Goal: Task Accomplishment & Management: Complete application form

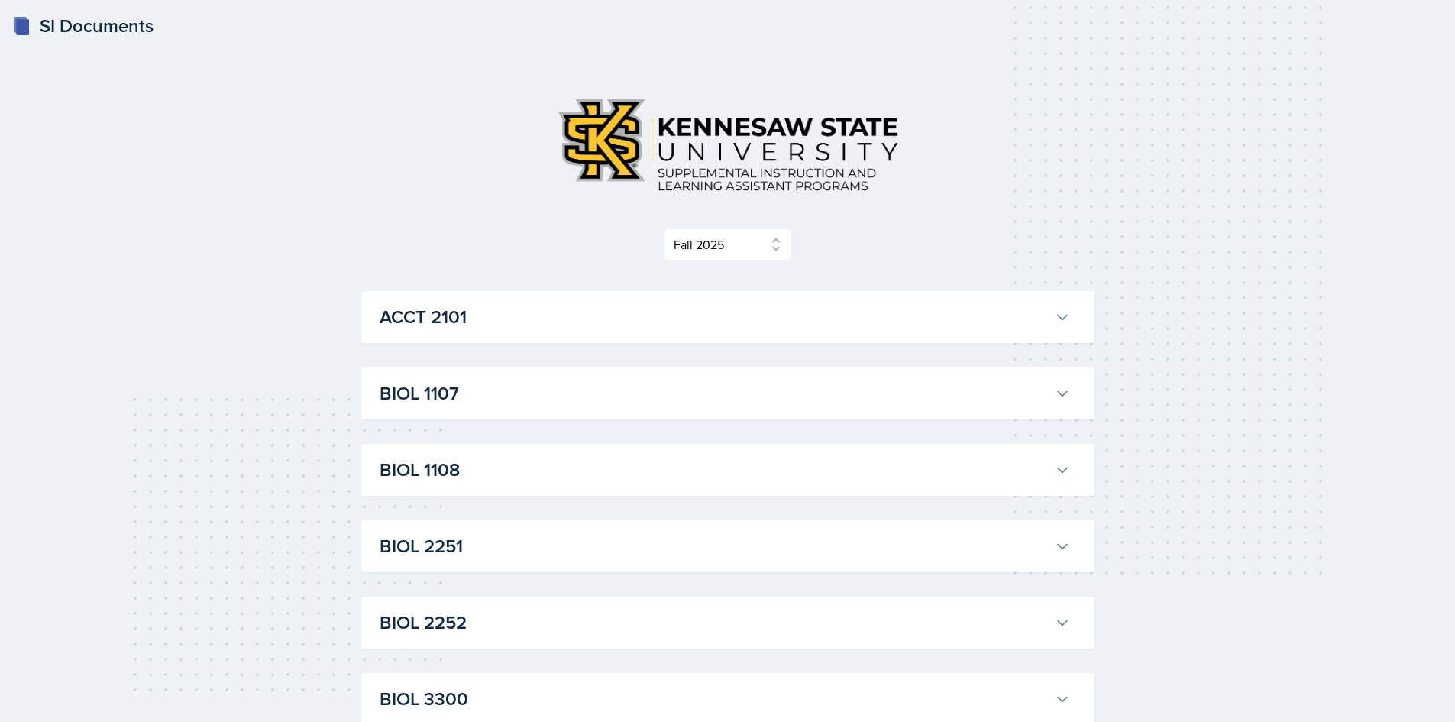
select select "2bed604d-1099-4043-b1bc-2365e8740244"
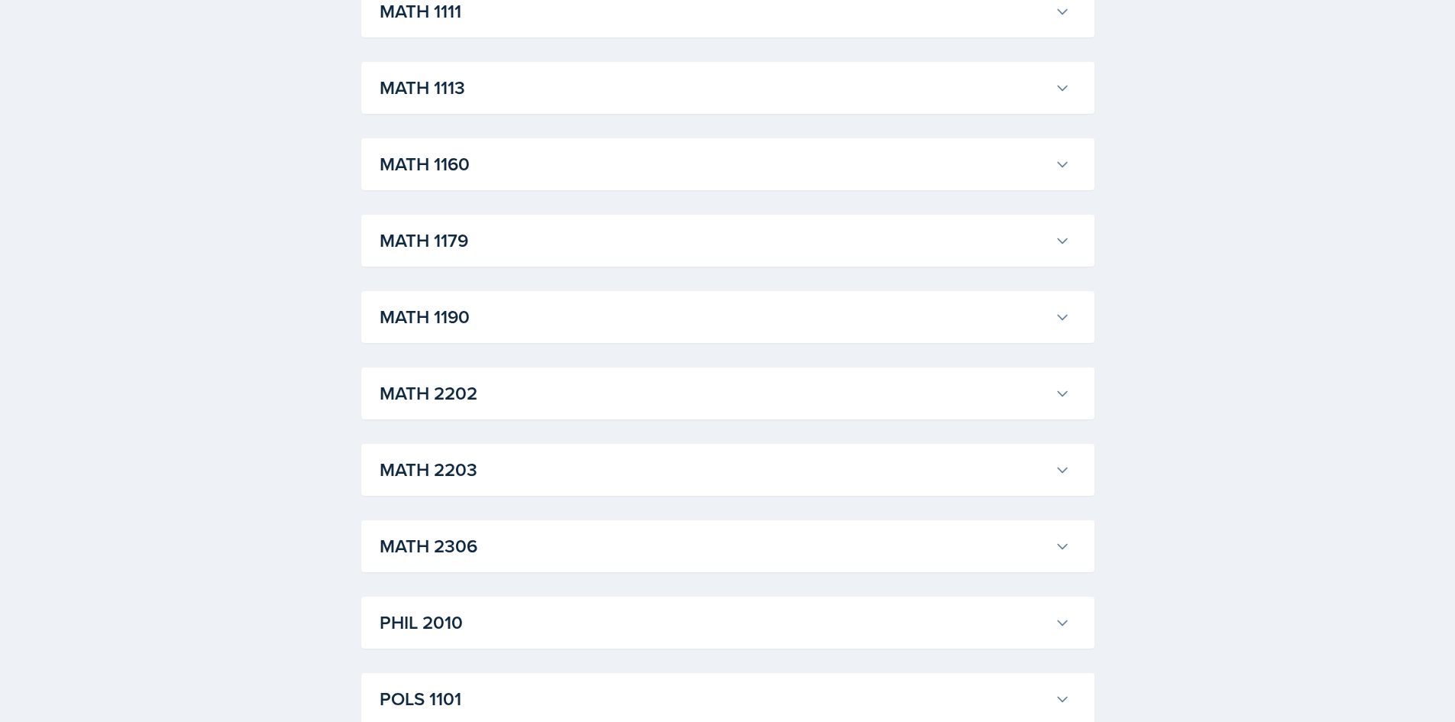
scroll to position [1069, 0]
click at [525, 261] on div "HIST 2111 [PERSON_NAME] Professor: [PERSON_NAME] Export to Google Calendar Recu…" at bounding box center [727, 241] width 733 height 52
click at [531, 238] on h3 "HIST 2111" at bounding box center [714, 240] width 669 height 27
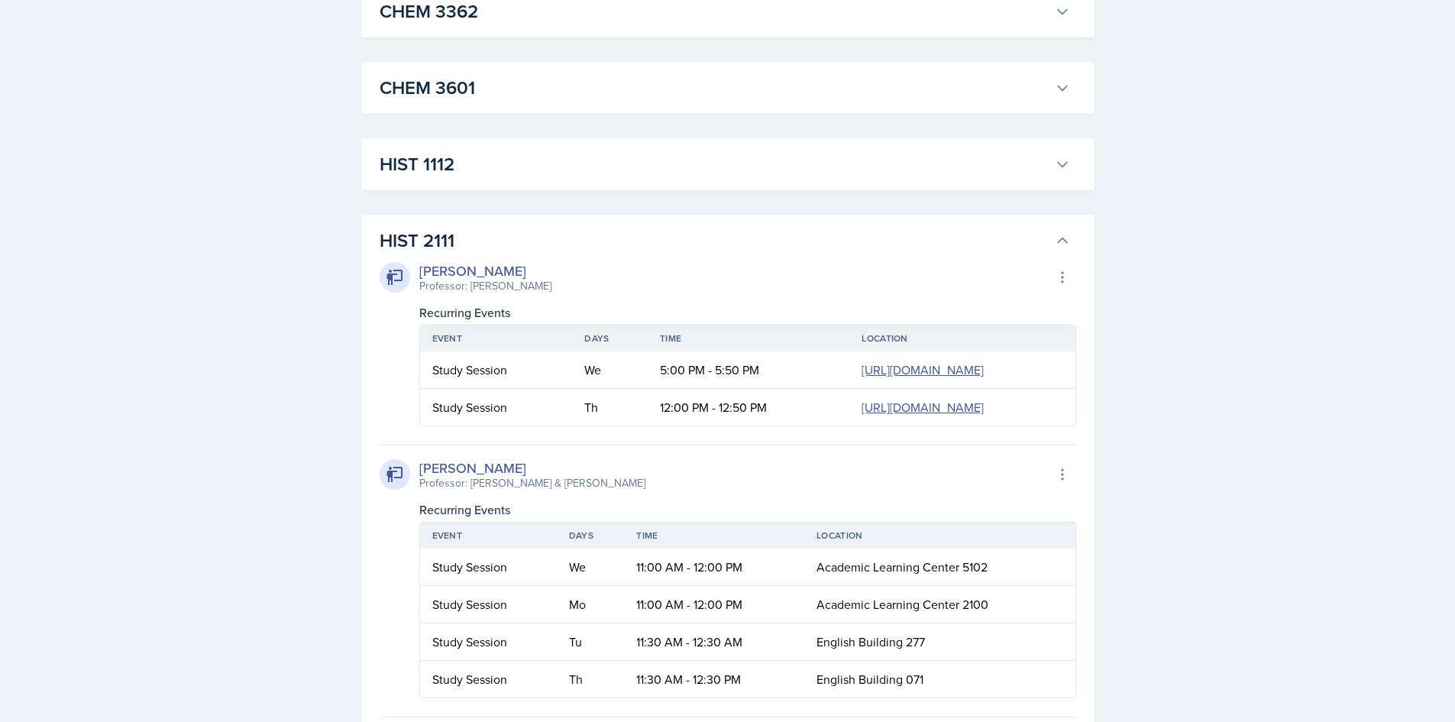
click at [531, 238] on h3 "HIST 2111" at bounding box center [714, 240] width 669 height 27
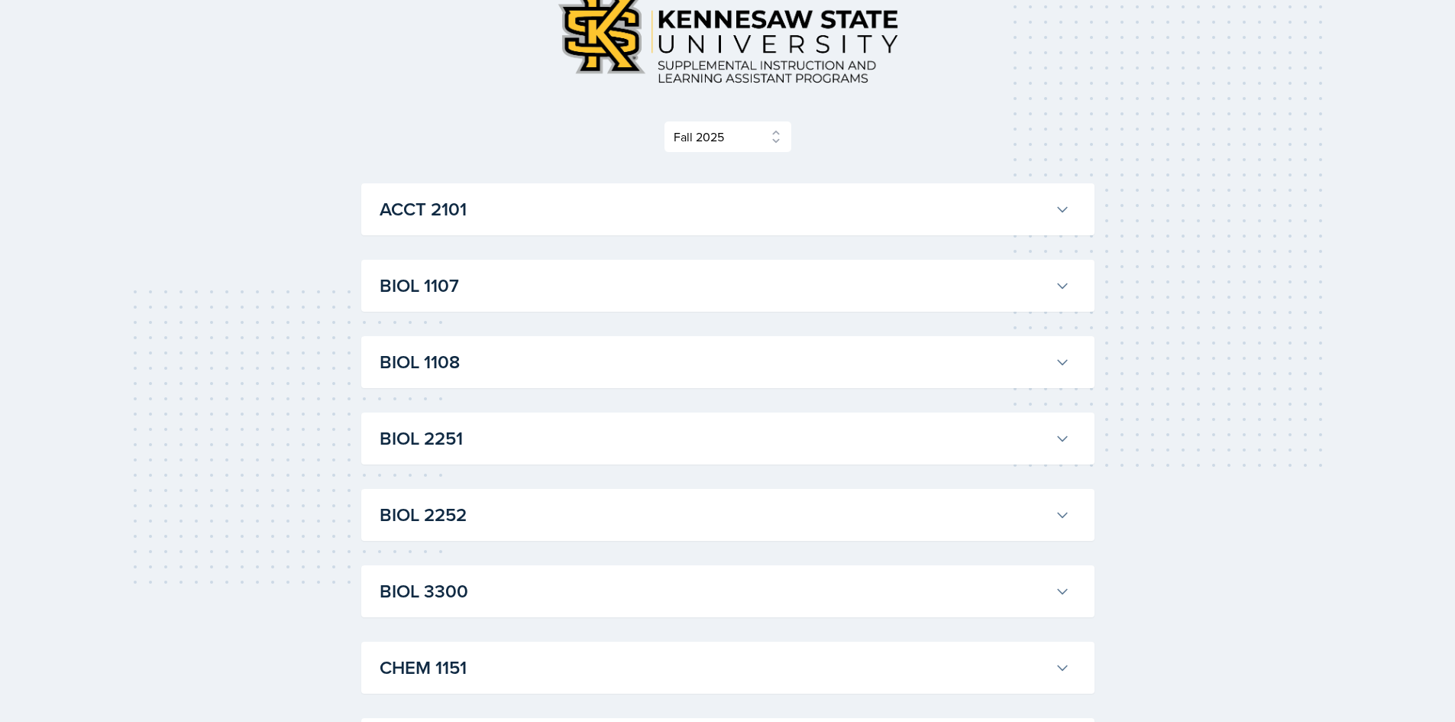
scroll to position [0, 0]
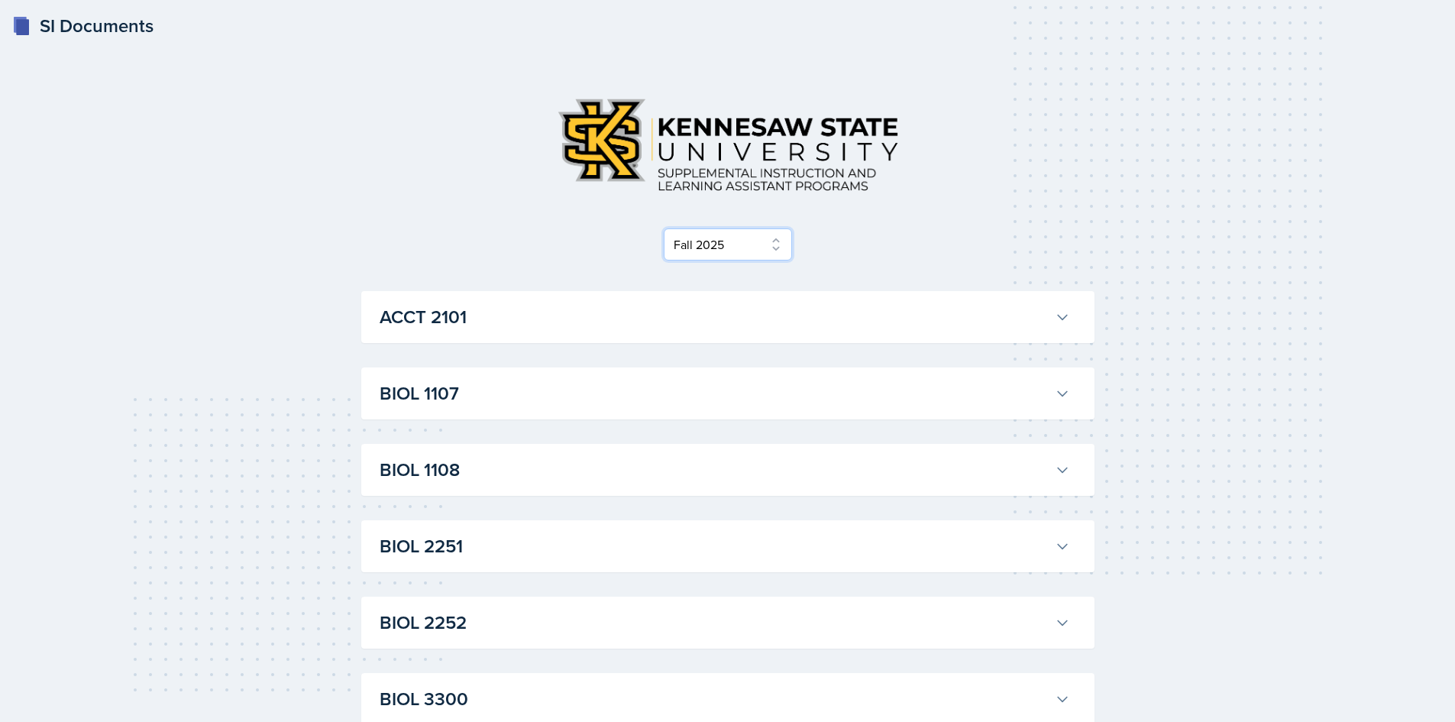
click at [709, 241] on select "Select Semester Fall 2025 Summer 2025 Spring 2025 Fall 2024 Summer 2024 Spring …" at bounding box center [728, 244] width 128 height 32
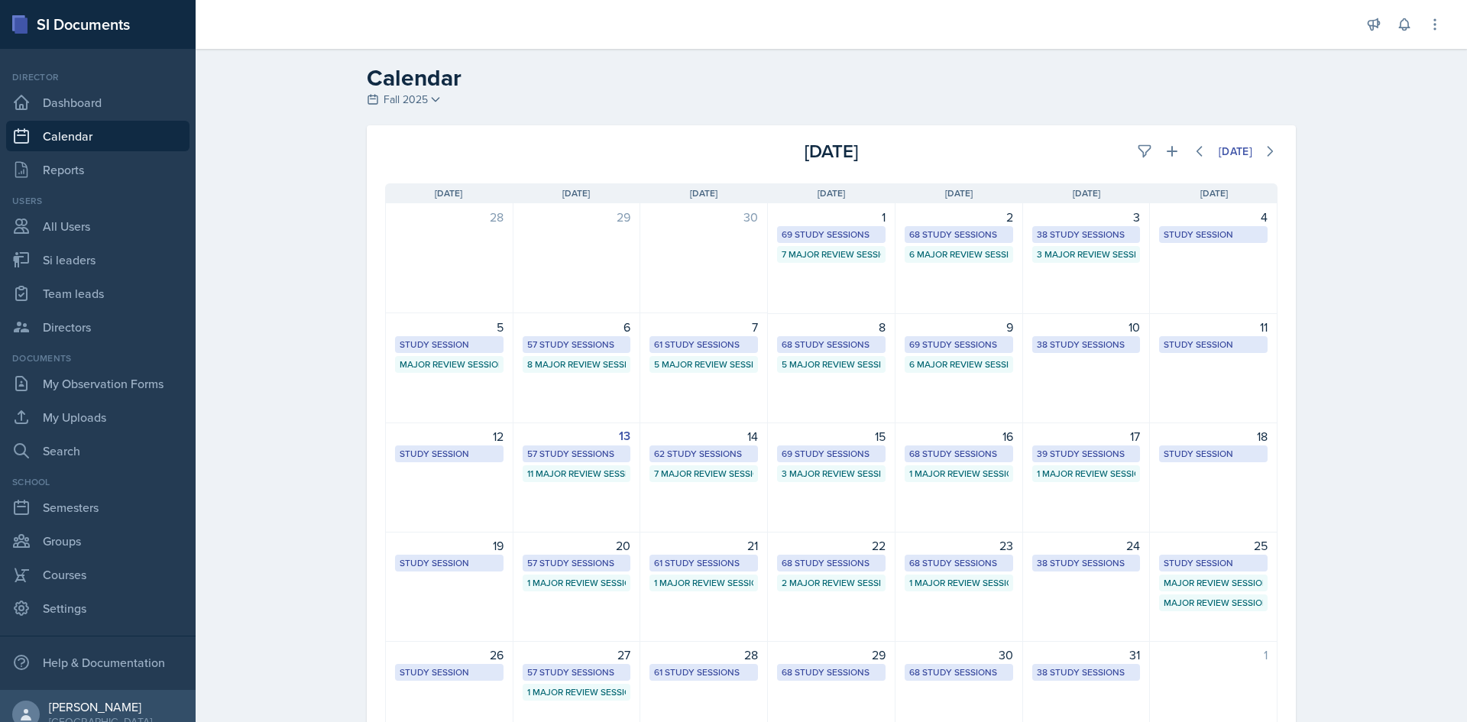
select select "1"
select select "6"
select select "PM"
select select "6"
select select "30"
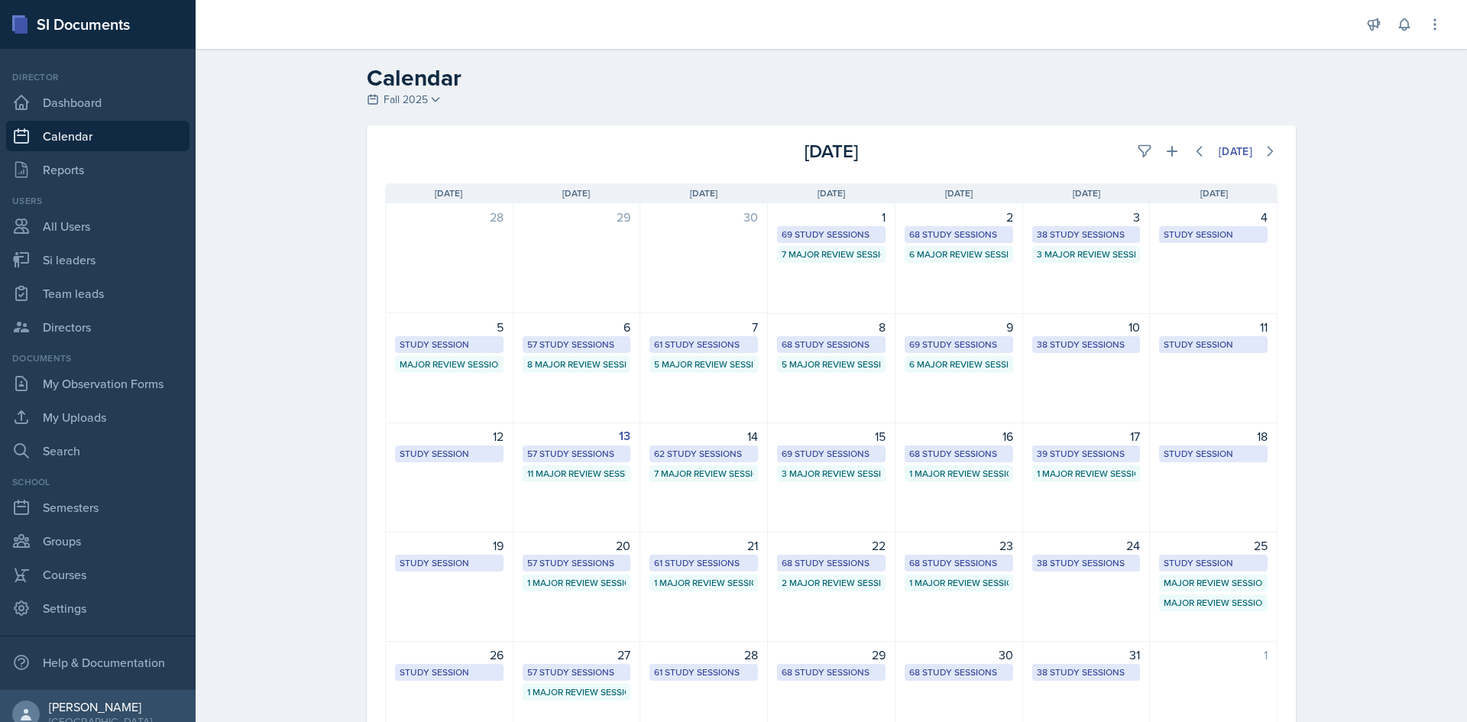
select select "PM"
click at [1164, 153] on icon at bounding box center [1171, 151] width 15 height 15
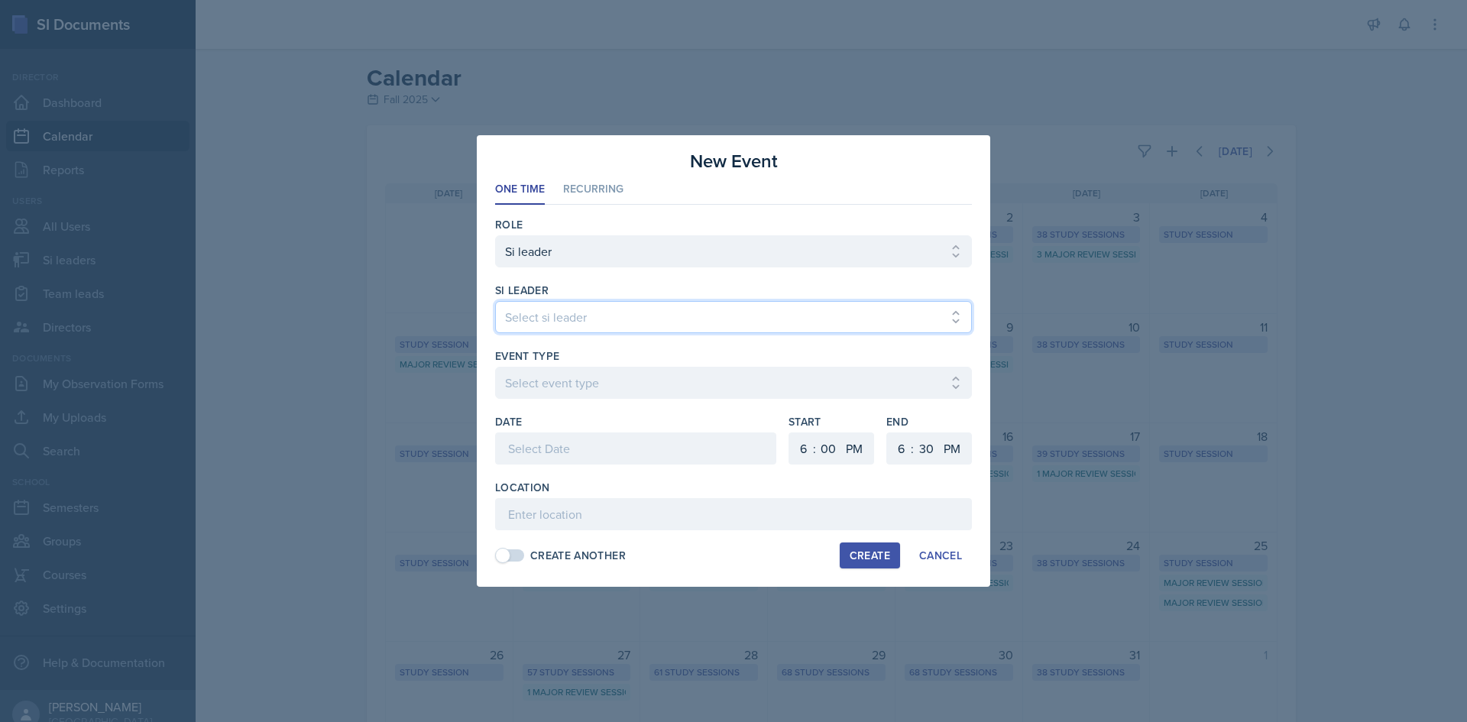
click at [608, 305] on select "Select si leader Abeer Kayser Aditya Chauhan Aissa Sylla Alberto Di Stanislao A…" at bounding box center [733, 317] width 477 height 32
select select "6dffd7ea-8e54-488c-a7a7-4110a68f9068"
click at [495, 301] on select "Select si leader Abeer Kayser Aditya Chauhan Aissa Sylla Alberto Di Stanislao A…" at bounding box center [733, 317] width 477 height 32
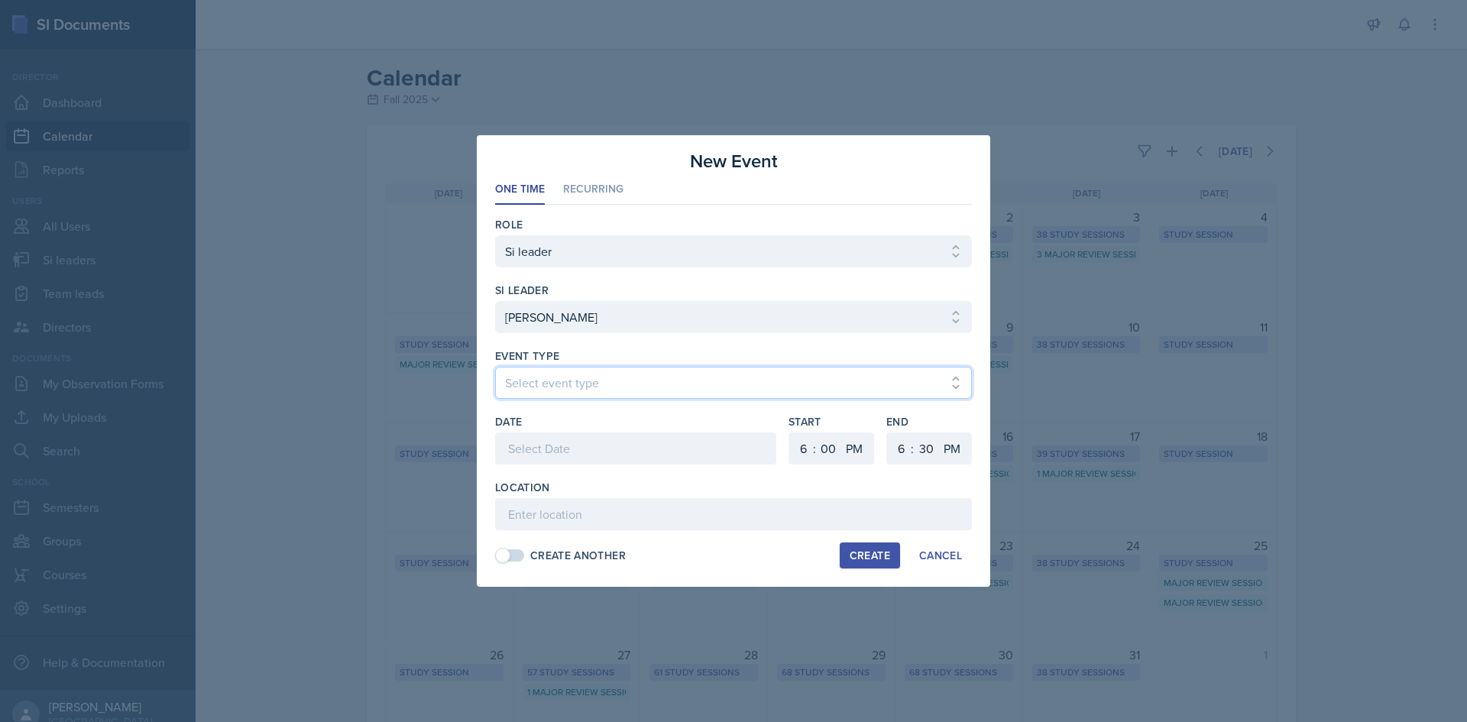
click at [588, 374] on select "Select event type Major Review Session Study Session" at bounding box center [733, 383] width 477 height 32
select select "66bb7cbf-e419-488b-a7ef-f63bc5f9ed04"
click at [495, 367] on select "Select event type Major Review Session Study Session" at bounding box center [733, 383] width 477 height 32
drag, startPoint x: 551, startPoint y: 450, endPoint x: 551, endPoint y: 472, distance: 22.2
click at [551, 457] on div at bounding box center [635, 448] width 281 height 32
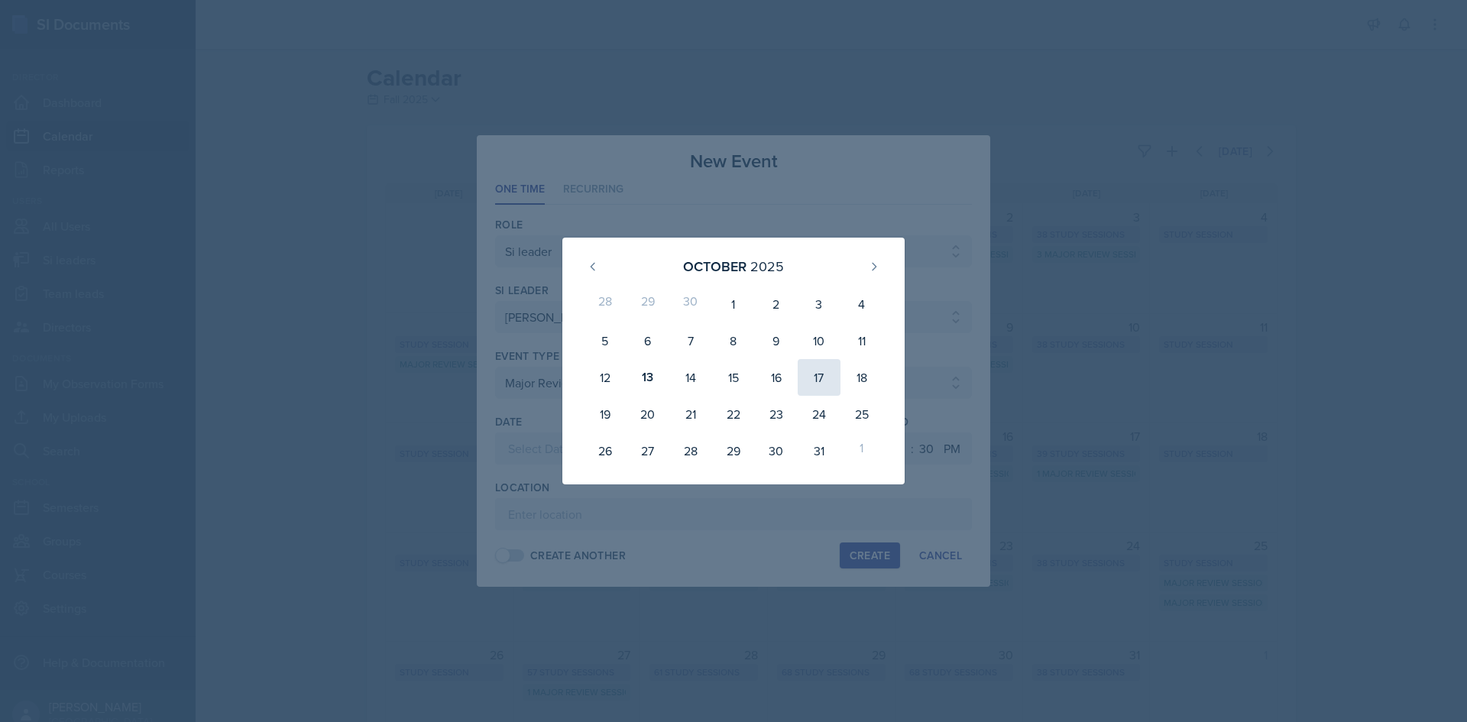
click at [817, 377] on div "17" at bounding box center [818, 377] width 43 height 37
type input "October 17th, 2025"
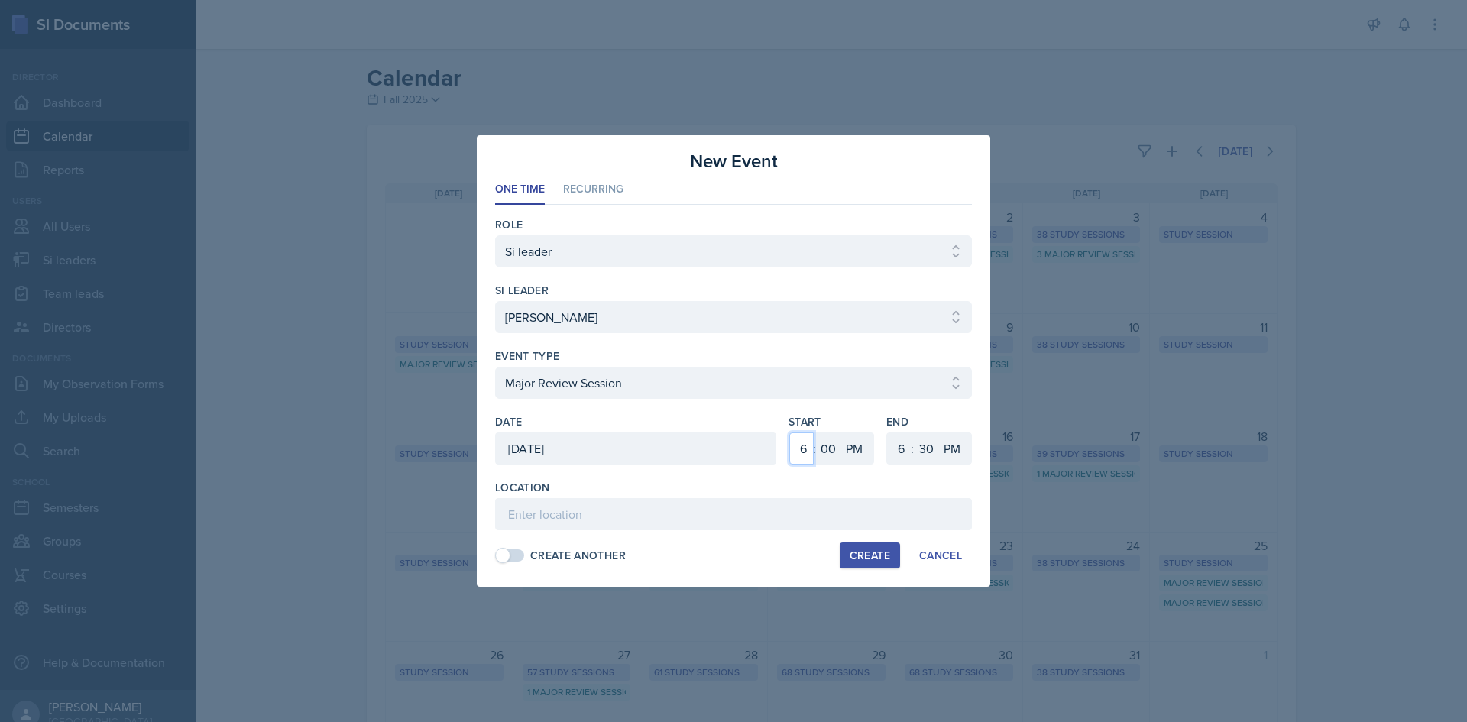
click at [799, 445] on select "1 2 3 4 5 6 7 8 9 10 11 12" at bounding box center [801, 448] width 24 height 32
click at [789, 432] on select "1 2 3 4 5 6 7 8 9 10 11 12" at bounding box center [801, 448] width 24 height 32
click at [842, 446] on select "AM PM" at bounding box center [855, 448] width 31 height 32
click at [833, 443] on select "00 05 10 15 20 25 30 35 40 45 50 55" at bounding box center [828, 448] width 24 height 32
select select "30"
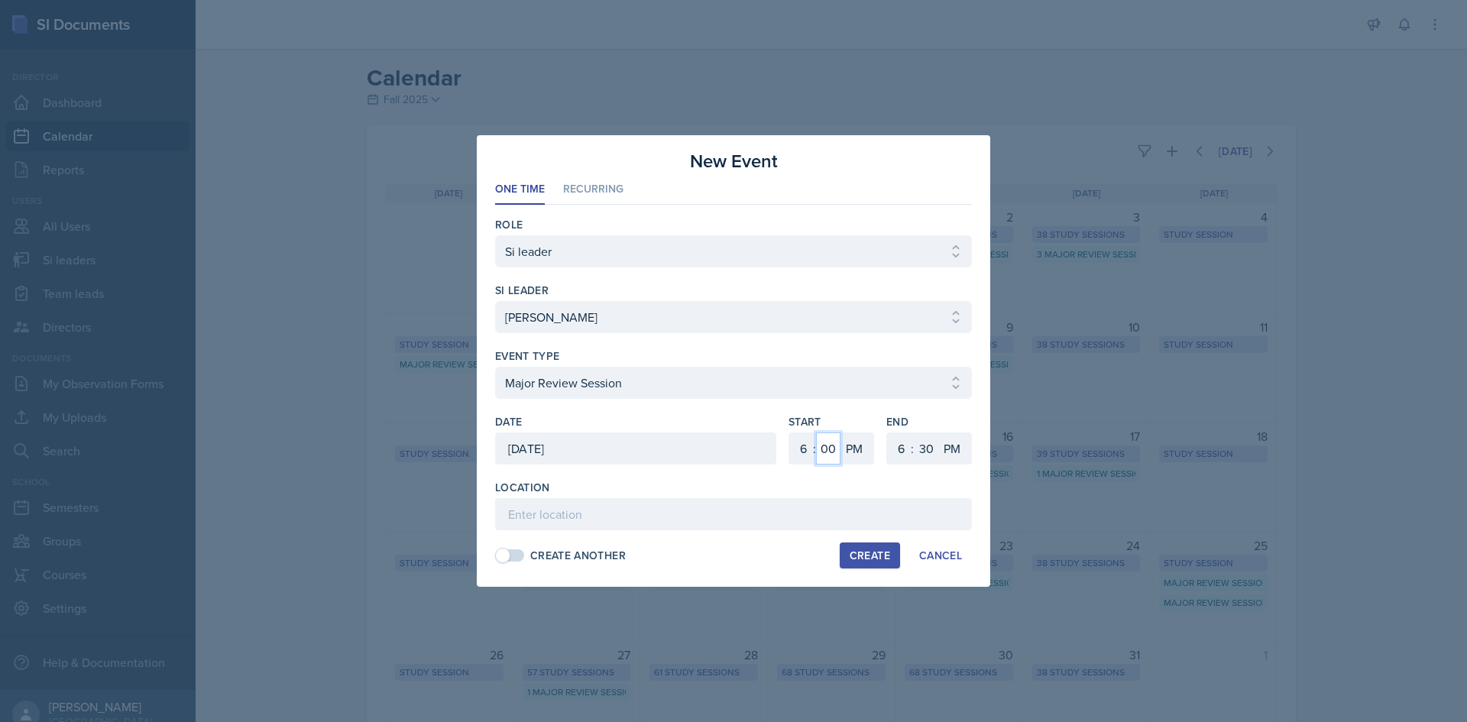
click at [816, 432] on select "00 05 10 15 20 25 30 35 40 45 50 55" at bounding box center [828, 448] width 24 height 32
click at [909, 445] on select "1 2 3 4 5 6 7 8 9 10 11 12" at bounding box center [899, 448] width 24 height 32
select select "7"
click at [887, 432] on select "1 2 3 4 5 6 7 8 9 10 11 12" at bounding box center [899, 448] width 24 height 32
click at [933, 452] on select "00 05 10 15 20 25 30 35 40 45 50 55" at bounding box center [926, 448] width 24 height 32
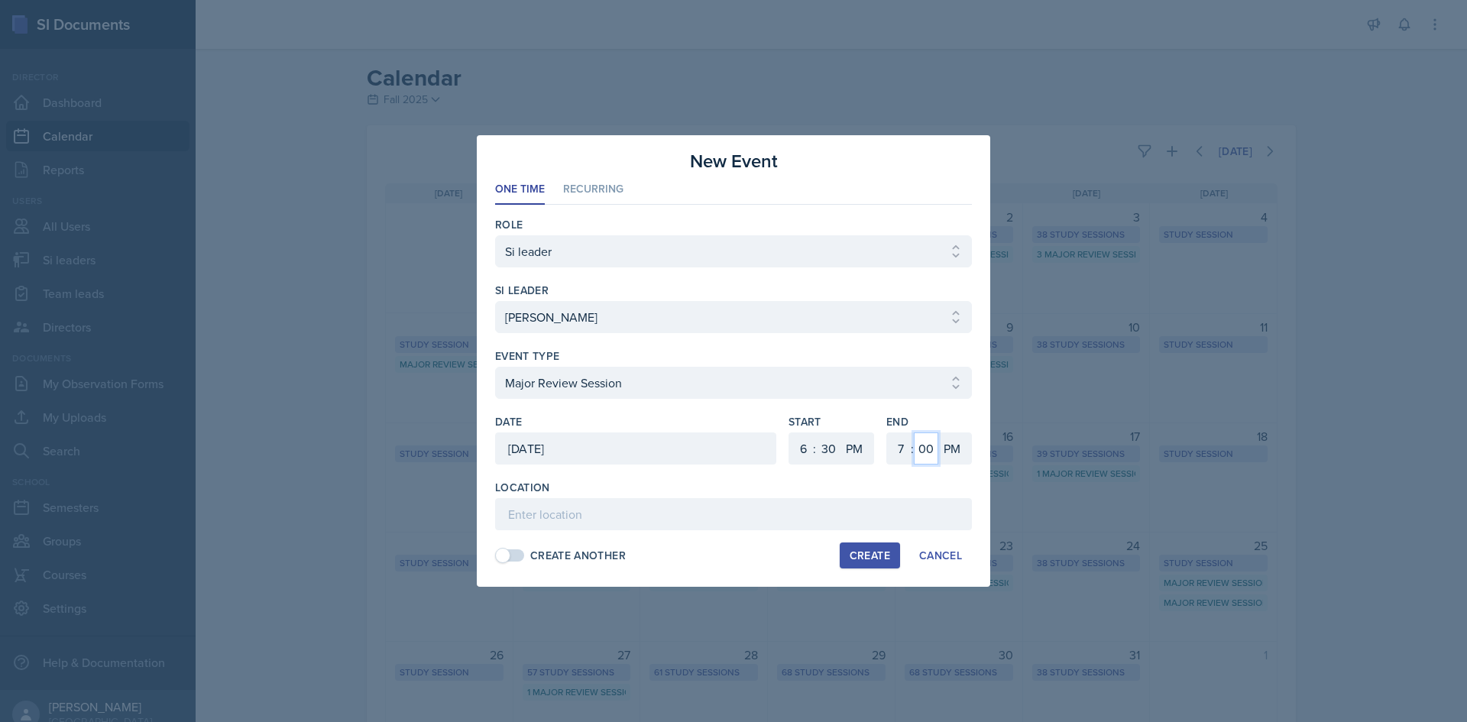
click at [914, 432] on select "00 05 10 15 20 25 30 35 40 45 50 55" at bounding box center [926, 448] width 24 height 32
click at [918, 443] on select "00 05 10 15 20 25 30 35 40 45 50 55" at bounding box center [926, 448] width 24 height 32
select select "30"
click at [914, 432] on select "00 05 10 15 20 25 30 35 40 45 50 55" at bounding box center [926, 448] width 24 height 32
click at [923, 485] on div "Location" at bounding box center [733, 487] width 477 height 15
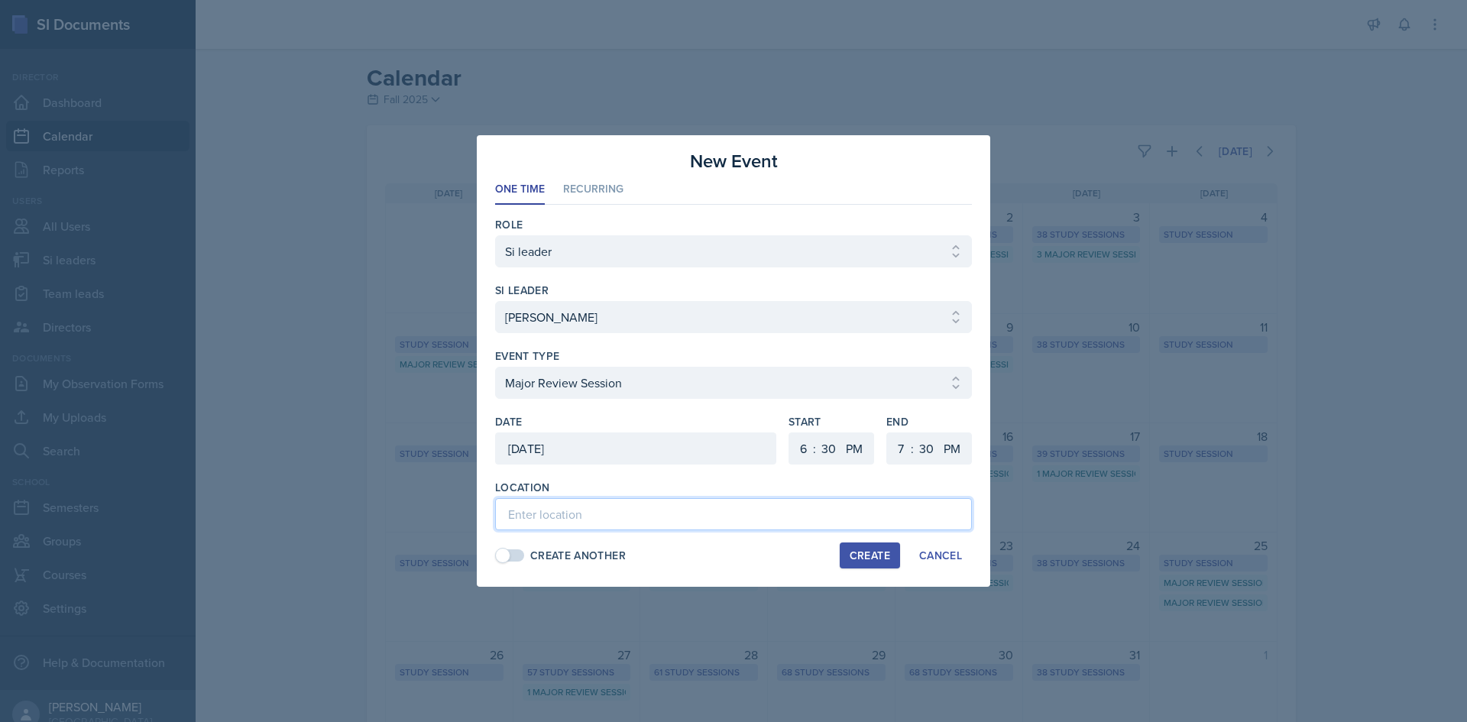
click at [922, 509] on input at bounding box center [733, 514] width 477 height 32
paste input "[URL][DOMAIN_NAME]"
type input "[URL][DOMAIN_NAME]"
click at [888, 558] on div "Create" at bounding box center [869, 555] width 40 height 12
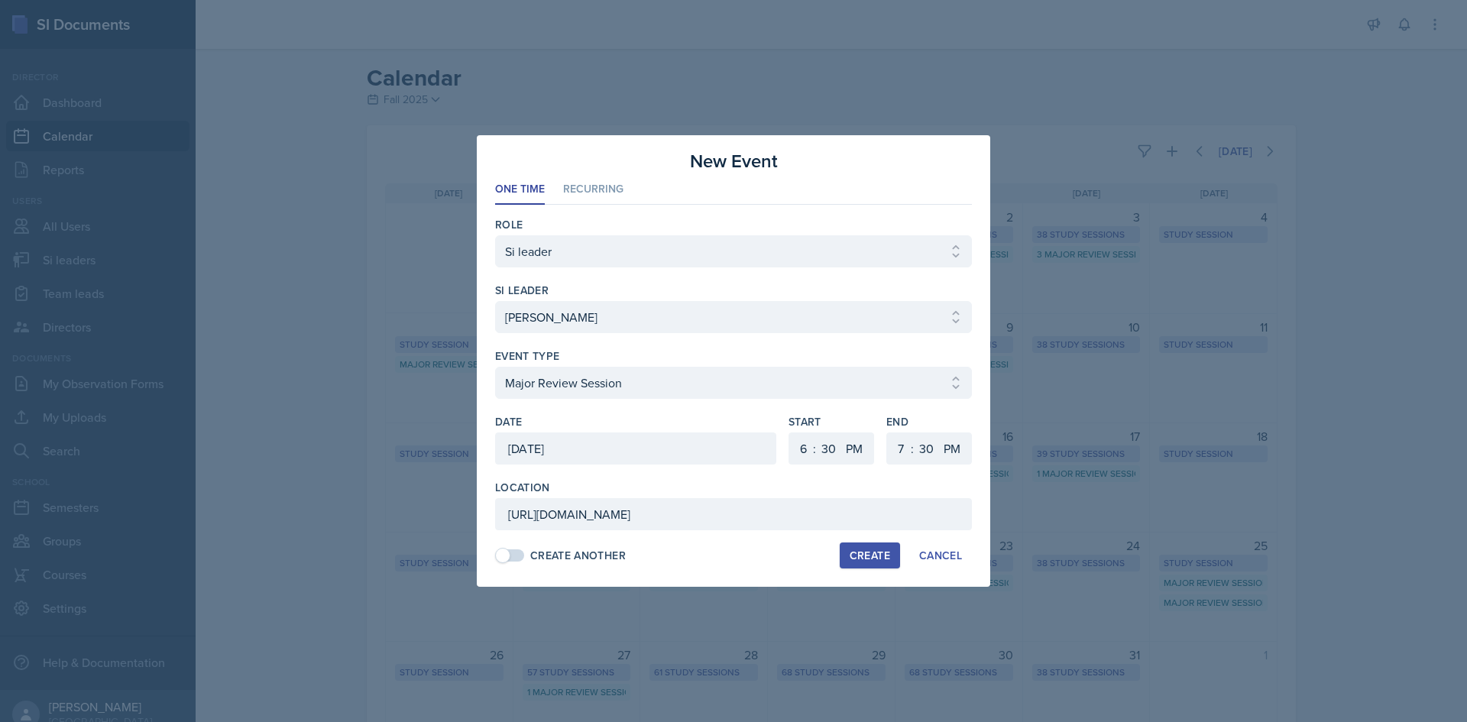
scroll to position [0, 0]
select select
select select "0"
select select "6"
